Goal: Task Accomplishment & Management: Complete application form

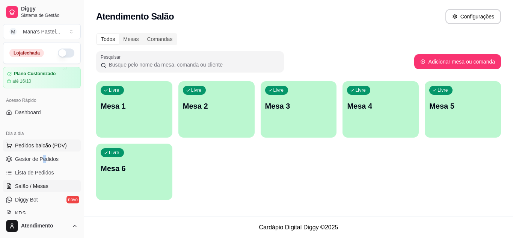
click at [57, 142] on span "Pedidos balcão (PDV)" at bounding box center [41, 146] width 52 height 8
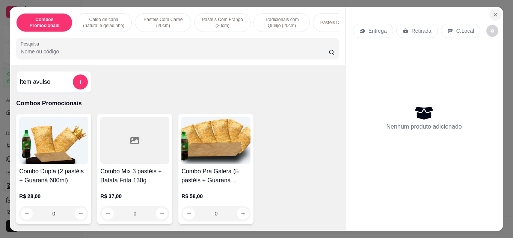
click at [492, 12] on icon "Close" at bounding box center [495, 15] width 6 height 6
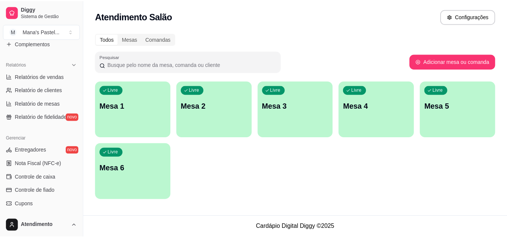
scroll to position [248, 0]
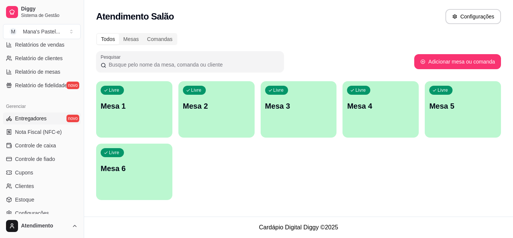
click at [46, 120] on link "Entregadores novo" at bounding box center [42, 118] width 78 height 12
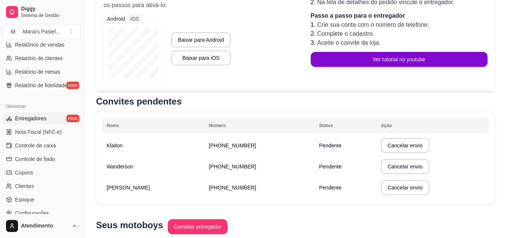
scroll to position [135, 0]
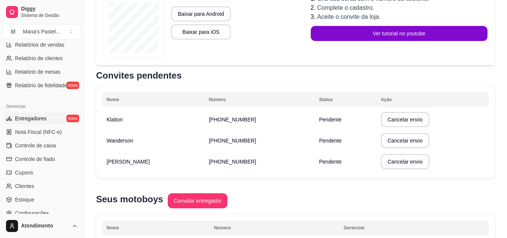
drag, startPoint x: 506, startPoint y: 155, endPoint x: 509, endPoint y: 114, distance: 41.4
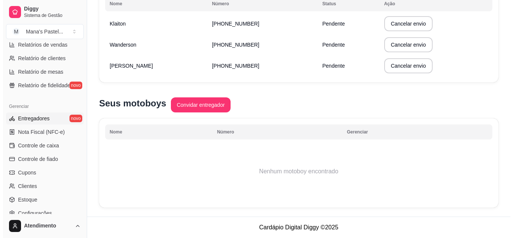
scroll to position [171, 0]
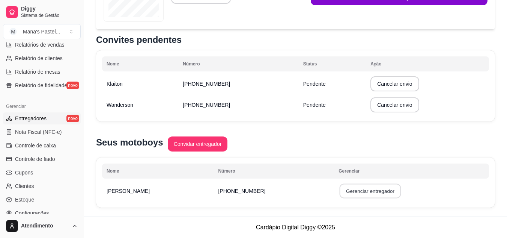
click at [340, 187] on button "Gerenciar entregador" at bounding box center [371, 191] width 62 height 15
select select "30"
click at [370, 187] on button "Gerenciar entregador" at bounding box center [371, 191] width 62 height 15
select select "30"
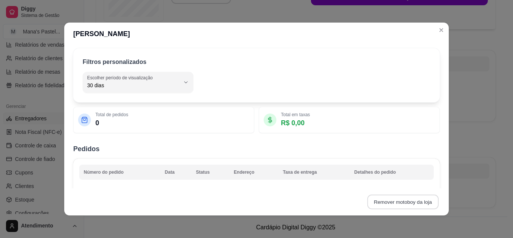
click at [389, 203] on button "Remover motoboy da loja" at bounding box center [402, 201] width 71 height 15
click at [419, 181] on button "Confirmar" at bounding box center [414, 180] width 27 height 11
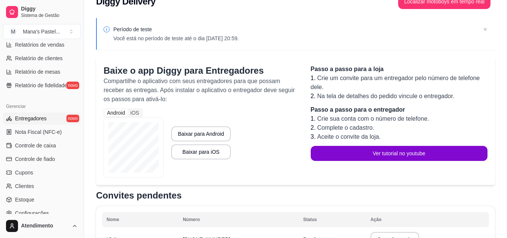
scroll to position [0, 0]
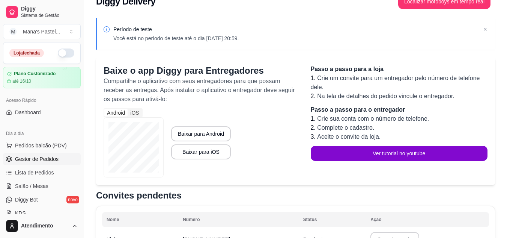
click at [52, 160] on span "Gestor de Pedidos" at bounding box center [37, 159] width 44 height 8
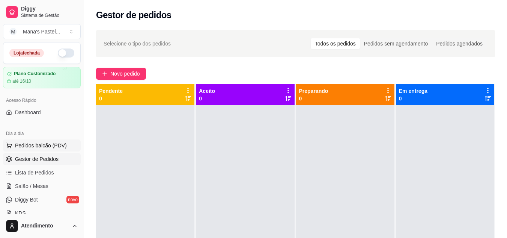
click at [47, 142] on span "Pedidos balcão (PDV)" at bounding box center [41, 146] width 52 height 8
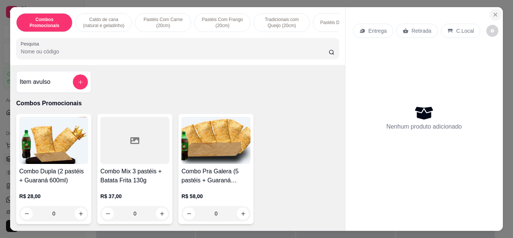
click at [494, 13] on icon "Close" at bounding box center [495, 14] width 3 height 3
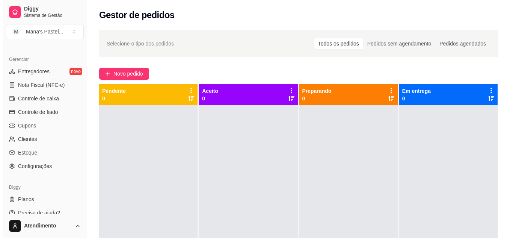
scroll to position [303, 0]
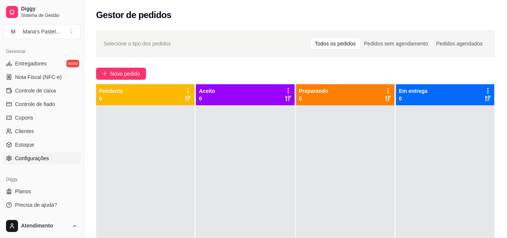
click at [49, 159] on link "Configurações" at bounding box center [42, 158] width 78 height 12
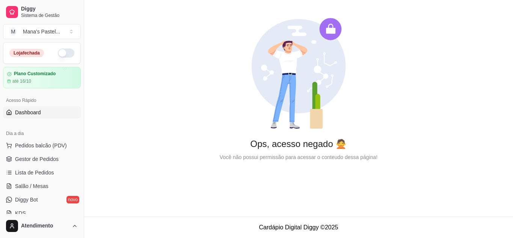
click at [52, 109] on link "Dashboard" at bounding box center [42, 112] width 78 height 12
click at [59, 146] on span "Pedidos balcão (PDV)" at bounding box center [41, 146] width 52 height 8
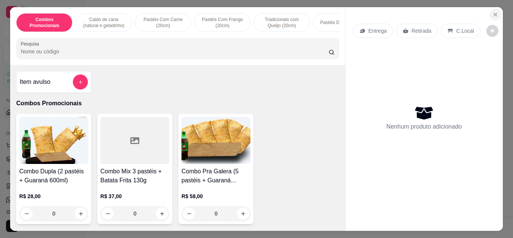
click at [493, 13] on icon "Close" at bounding box center [495, 15] width 6 height 6
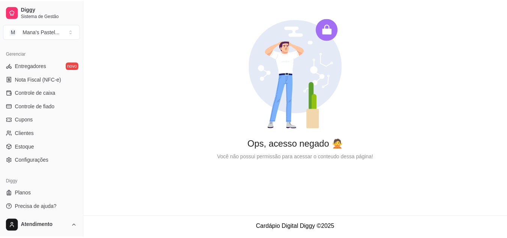
scroll to position [303, 0]
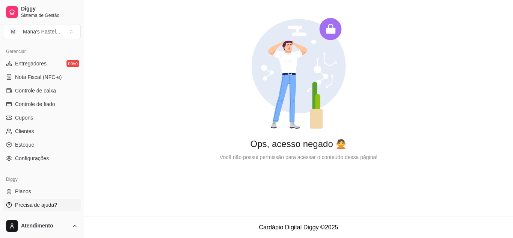
click at [52, 206] on span "Precisa de ajuda?" at bounding box center [36, 205] width 42 height 8
click at [55, 88] on span "Controle de caixa" at bounding box center [35, 91] width 41 height 8
click at [47, 99] on link "Controle de fiado" at bounding box center [42, 104] width 78 height 12
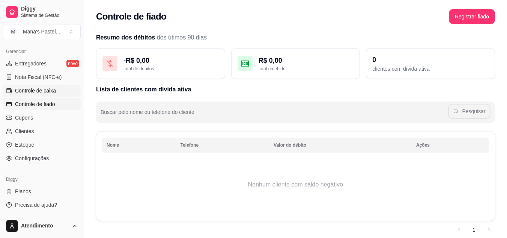
click at [46, 87] on span "Controle de caixa" at bounding box center [35, 91] width 41 height 8
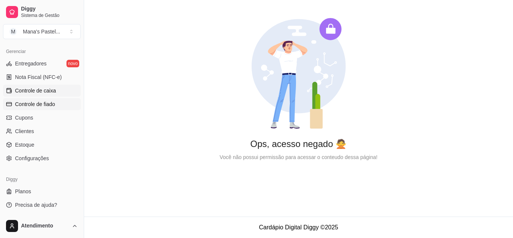
click at [42, 103] on span "Controle de fiado" at bounding box center [35, 104] width 40 height 8
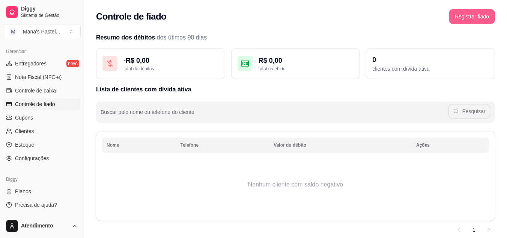
click at [479, 20] on button "Registrar fiado" at bounding box center [472, 16] width 46 height 15
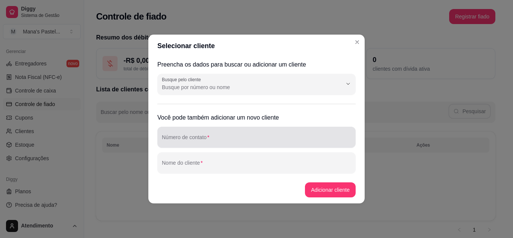
click at [216, 140] on input "Número de contato" at bounding box center [256, 140] width 189 height 8
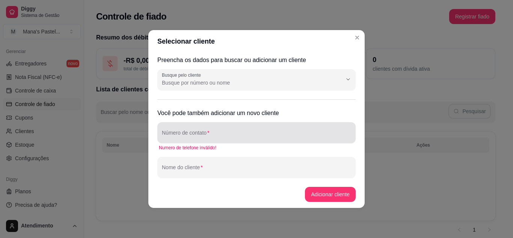
click at [216, 140] on div "Número de contato" at bounding box center [256, 132] width 198 height 21
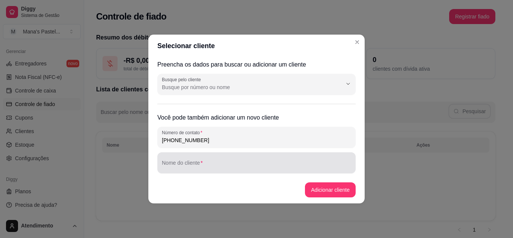
type input "[PHONE_NUMBER]"
click at [224, 161] on div at bounding box center [256, 162] width 189 height 15
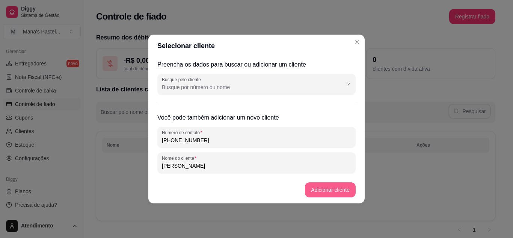
type input "[PERSON_NAME]"
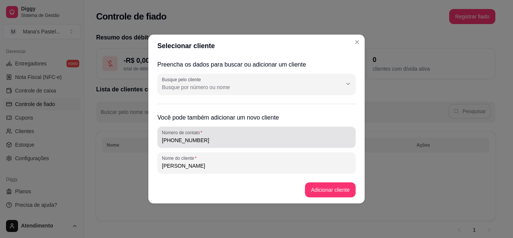
drag, startPoint x: 228, startPoint y: 136, endPoint x: 88, endPoint y: 132, distance: 140.1
click at [88, 132] on div "Selecionar cliente Preencha os dados para buscar ou adicionar um cliente Busque…" at bounding box center [256, 119] width 513 height 238
drag, startPoint x: 220, startPoint y: 135, endPoint x: 131, endPoint y: 130, distance: 88.7
click at [131, 130] on div "Selecionar cliente Preencha os dados para buscar ou adicionar um cliente Busque…" at bounding box center [256, 119] width 513 height 238
click at [221, 144] on div "[PHONE_NUMBER]" at bounding box center [256, 137] width 189 height 15
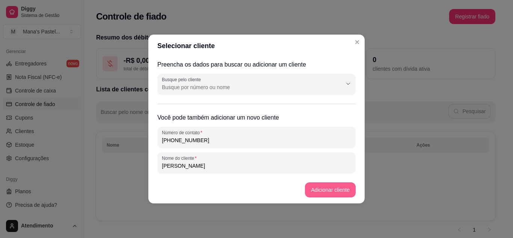
type input "[PHONE_NUMBER]"
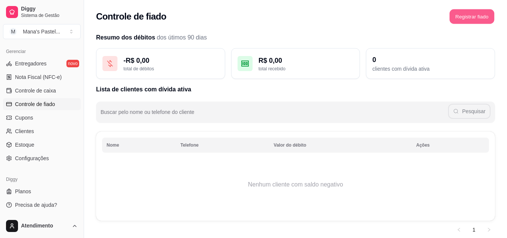
click at [469, 15] on button "Registrar fiado" at bounding box center [472, 16] width 45 height 15
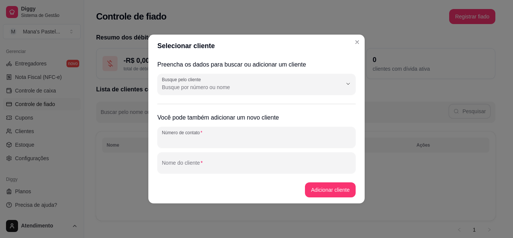
click at [203, 137] on input "Número de contato" at bounding box center [256, 140] width 189 height 8
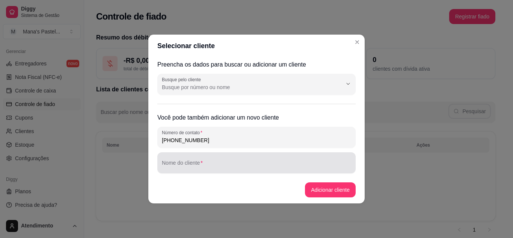
type input "[PHONE_NUMBER]"
click at [228, 163] on input "Nome do cliente" at bounding box center [256, 166] width 189 height 8
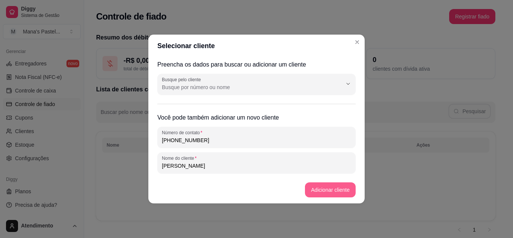
type input "[PERSON_NAME]"
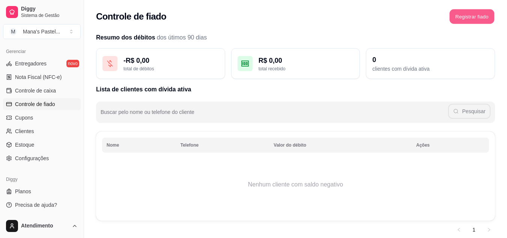
click at [467, 20] on button "Registrar fiado" at bounding box center [472, 16] width 45 height 15
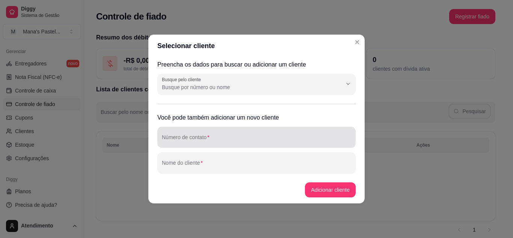
click at [185, 139] on input "Número de contato" at bounding box center [256, 140] width 189 height 8
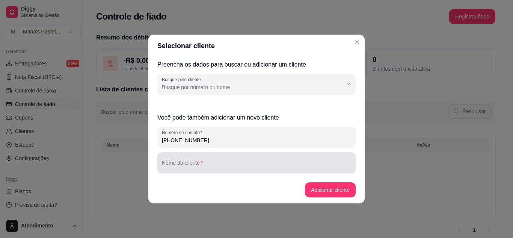
type input "[PHONE_NUMBER]"
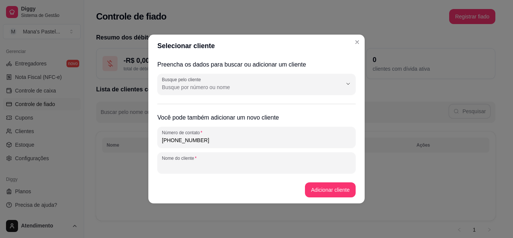
click at [203, 164] on input "Nome do cliente" at bounding box center [256, 166] width 189 height 8
type input "Thayany"
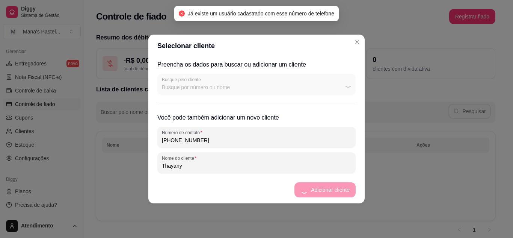
drag, startPoint x: 207, startPoint y: 142, endPoint x: 152, endPoint y: 142, distance: 55.2
click at [152, 142] on div "Preencha os dados para buscar ou adicionar um cliente Busque pelo cliente Você …" at bounding box center [256, 116] width 216 height 119
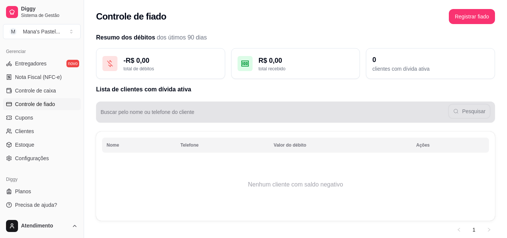
click at [144, 108] on div "Pesquisar" at bounding box center [296, 111] width 390 height 15
paste input "[PHONE_NUMBER]"
click at [461, 110] on button "Pesquisar" at bounding box center [469, 111] width 41 height 15
click at [475, 115] on button "Pesquisar" at bounding box center [469, 111] width 41 height 15
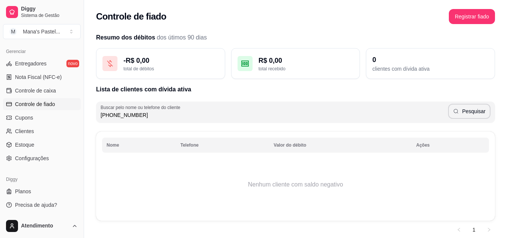
drag, startPoint x: 172, startPoint y: 115, endPoint x: 0, endPoint y: 106, distance: 172.5
click at [0, 106] on div "Diggy Sistema de Gestão M Mana's Pastel ... Loja fechada Plano Customizado até …" at bounding box center [253, 133] width 507 height 266
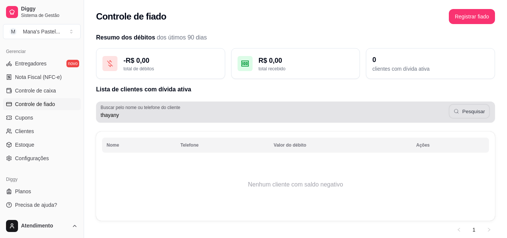
click at [483, 110] on button "Pesquisar" at bounding box center [469, 111] width 41 height 15
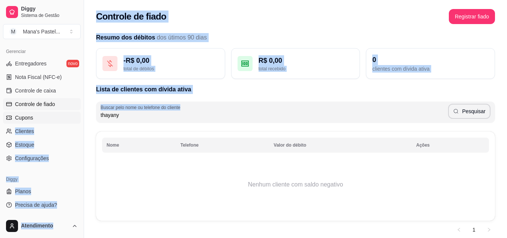
drag, startPoint x: 120, startPoint y: 121, endPoint x: 71, endPoint y: 112, distance: 49.6
click at [71, 112] on div "Diggy Sistema de Gestão M Mana's Pastel ... Loja fechada Plano Customizado até …" at bounding box center [253, 133] width 507 height 266
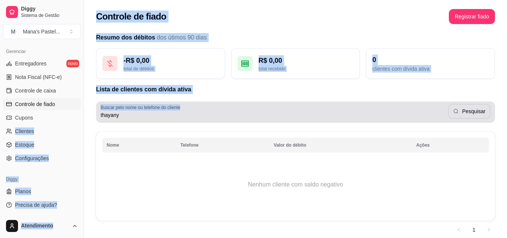
click at [162, 109] on label "Buscar pelo nome ou telefone do cliente" at bounding box center [142, 107] width 82 height 6
click at [162, 111] on input "thayany" at bounding box center [275, 115] width 348 height 8
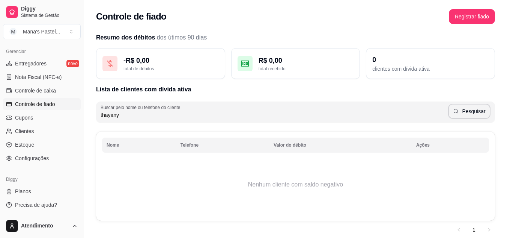
click at [170, 117] on input "thayany" at bounding box center [275, 115] width 348 height 8
type input "t"
type input "rebeca"
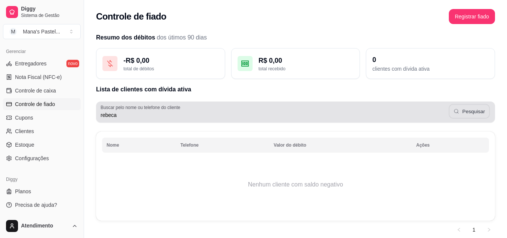
click at [477, 116] on button "Pesquisar" at bounding box center [469, 111] width 41 height 15
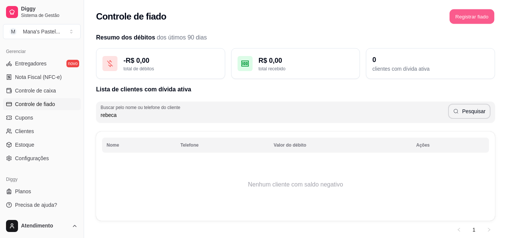
click at [467, 21] on button "Registrar fiado" at bounding box center [472, 16] width 45 height 15
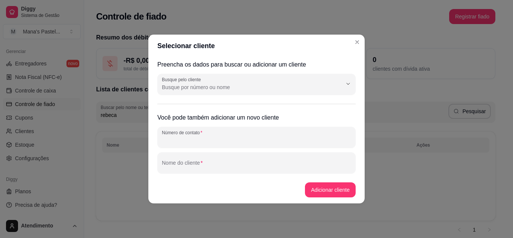
click at [214, 140] on input "Número de contato" at bounding box center [256, 140] width 189 height 8
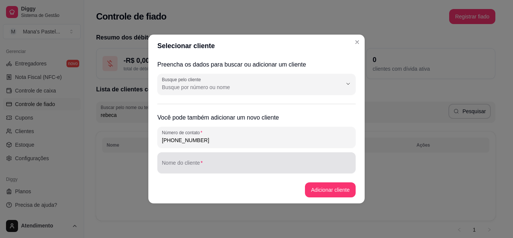
type input "[PHONE_NUMBER]"
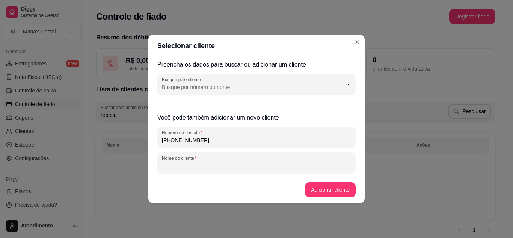
click at [199, 167] on input "Nome do cliente" at bounding box center [256, 166] width 189 height 8
type input "k"
type input "b"
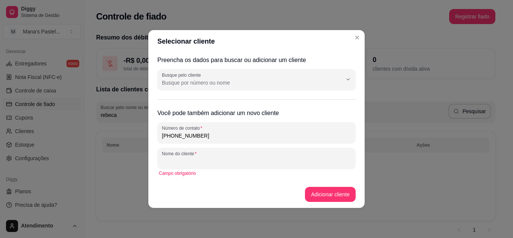
type input "b"
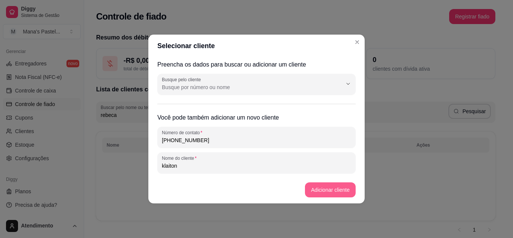
type input "klaiton"
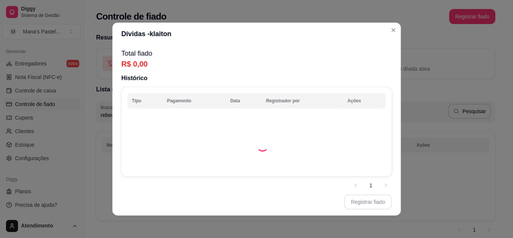
click at [386, 170] on div "Total fiado R$ 0,00 Histórico Tipo Pagamento Data Registrador por Ações 1" at bounding box center [256, 116] width 288 height 143
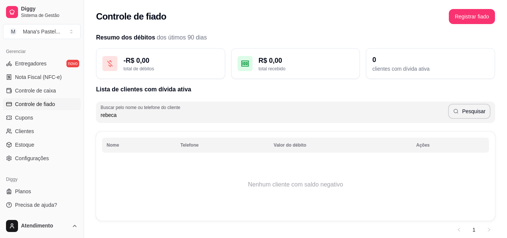
scroll to position [28, 0]
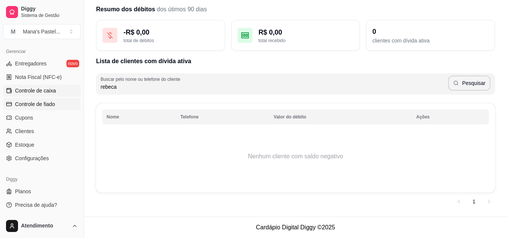
click at [50, 90] on span "Controle de caixa" at bounding box center [35, 91] width 41 height 8
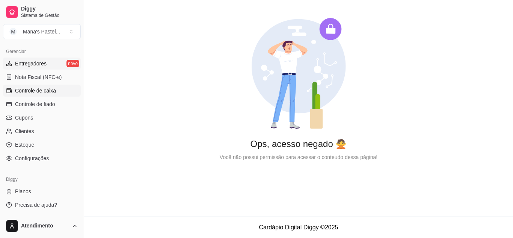
click at [61, 62] on link "Entregadores novo" at bounding box center [42, 63] width 78 height 12
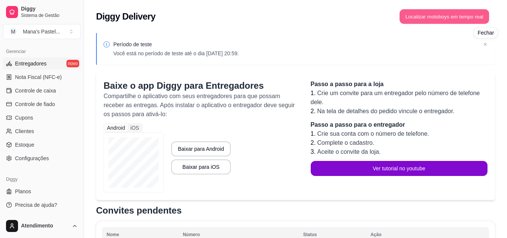
click at [467, 20] on button "Localizar motoboys em tempo real" at bounding box center [445, 16] width 90 height 15
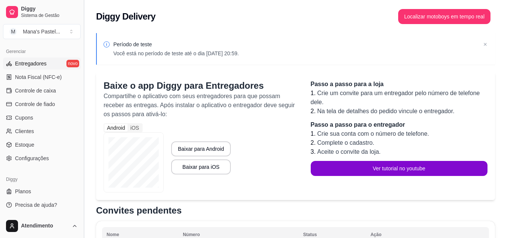
click at [81, 185] on button "Toggle Sidebar" at bounding box center [84, 119] width 6 height 238
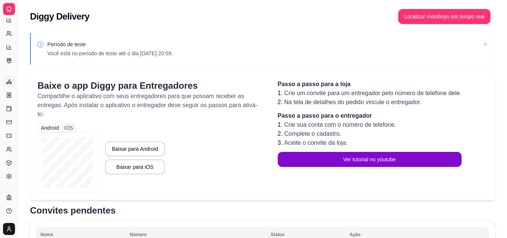
scroll to position [151, 0]
drag, startPoint x: 20, startPoint y: 88, endPoint x: 53, endPoint y: 86, distance: 33.1
click at [53, 86] on div "Diggy Sistema de Gestão M Mana's Pastel ... Loja fechada Plano Customizado até …" at bounding box center [253, 223] width 507 height 447
click at [14, 72] on div "Gerenciar" at bounding box center [9, 69] width 12 height 12
